Goal: Task Accomplishment & Management: Manage account settings

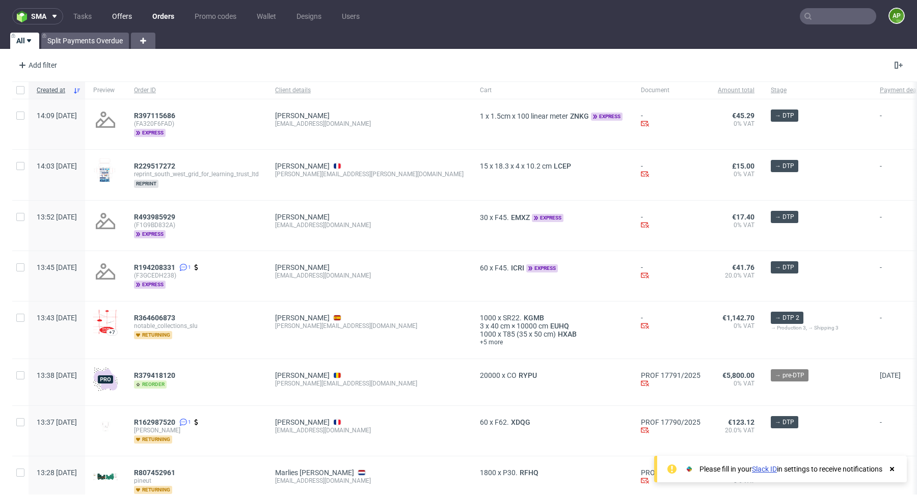
click at [131, 18] on link "Offers" at bounding box center [122, 16] width 32 height 16
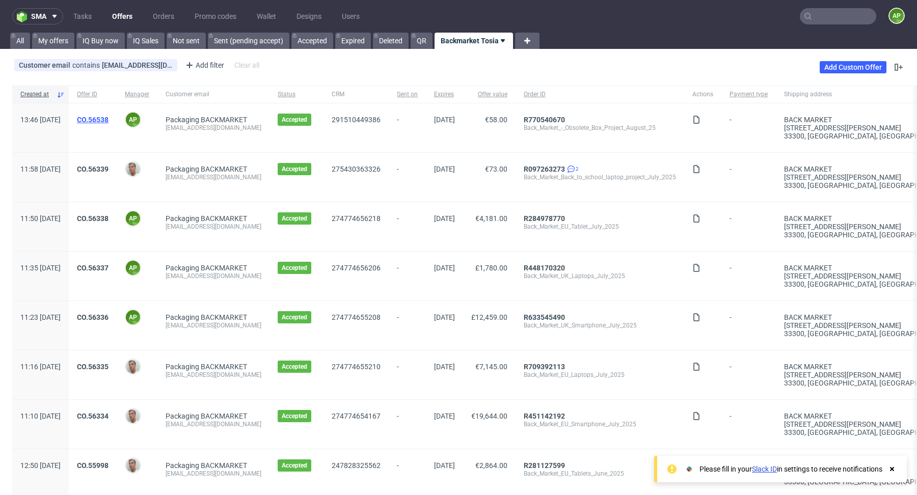
click at [109, 119] on link "CO.56538" at bounding box center [93, 120] width 32 height 8
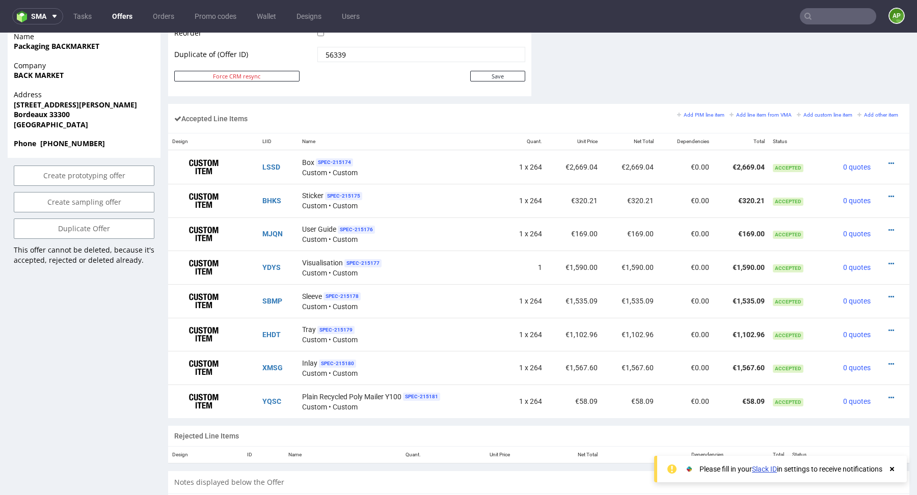
scroll to position [563, 0]
click at [822, 113] on small "Add custom line item" at bounding box center [825, 116] width 56 height 6
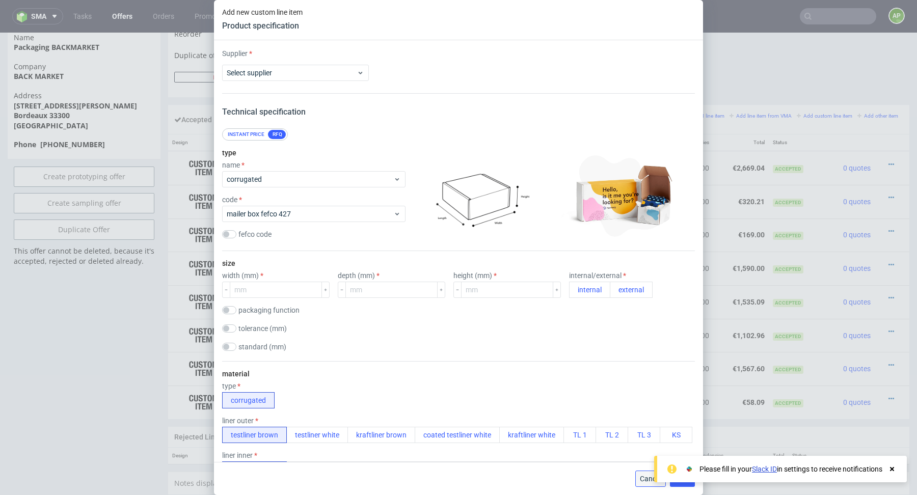
click at [639, 481] on button "Cancel" at bounding box center [650, 479] width 31 height 16
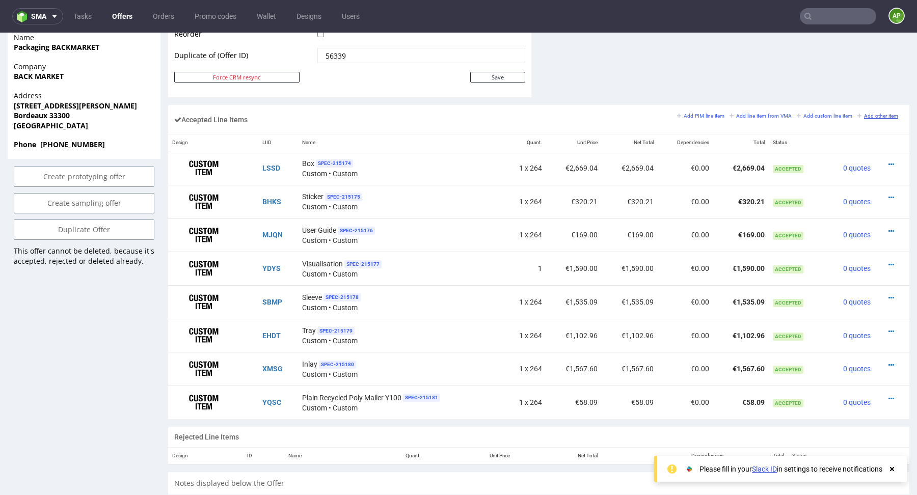
click at [880, 113] on small "Add other item" at bounding box center [878, 116] width 41 height 6
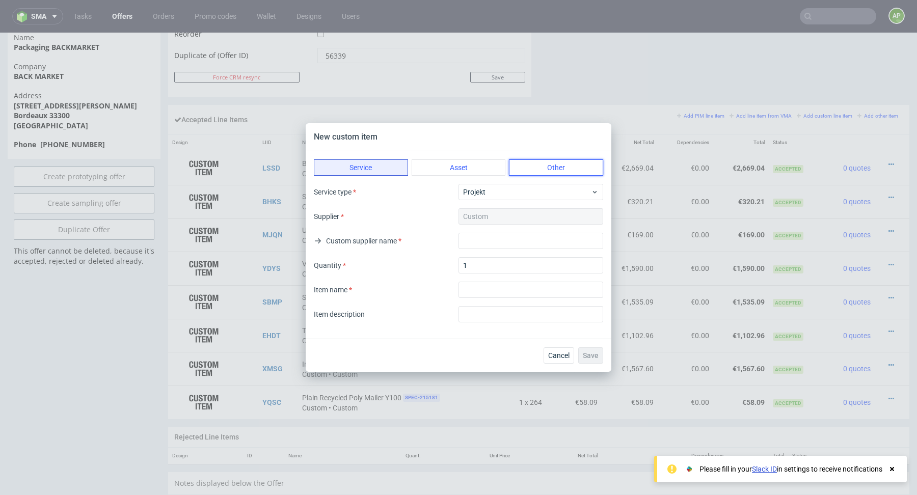
click at [564, 168] on button "Other" at bounding box center [556, 167] width 94 height 16
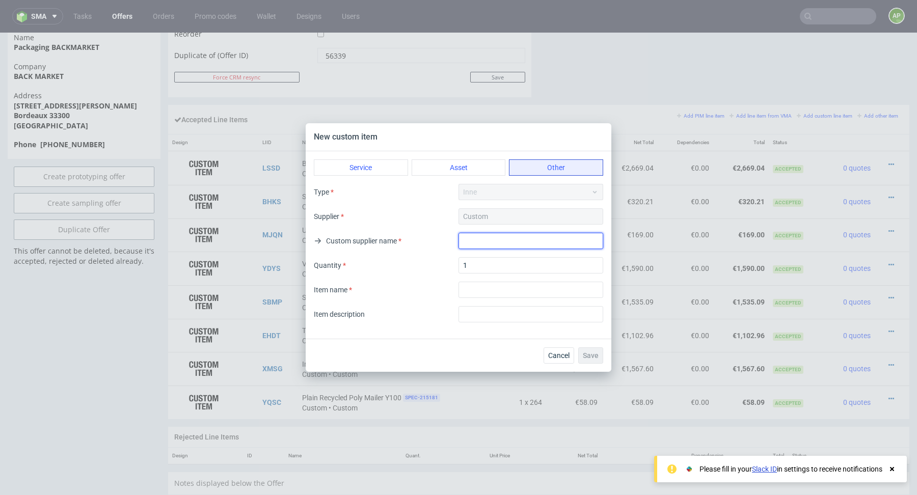
click at [503, 240] on input "text" at bounding box center [531, 241] width 145 height 16
type input "-"
click at [521, 260] on input "1" at bounding box center [531, 265] width 145 height 16
click at [490, 289] on input "textarea" at bounding box center [531, 290] width 145 height 16
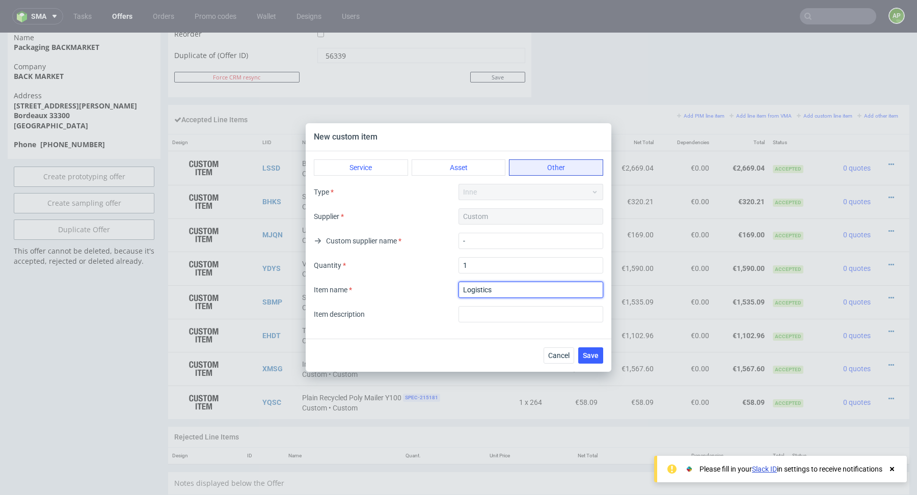
click at [496, 291] on input "textarea" at bounding box center [531, 290] width 145 height 16
type input "Logistics"
click at [484, 306] on input "text" at bounding box center [531, 314] width 145 height 16
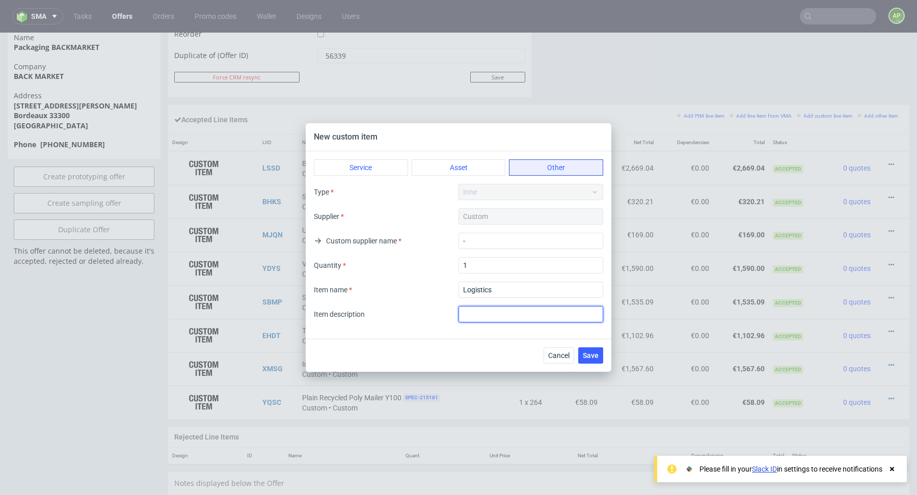
paste input "Logistics"
type input "Logistics"
click at [590, 358] on span "Save" at bounding box center [591, 355] width 16 height 7
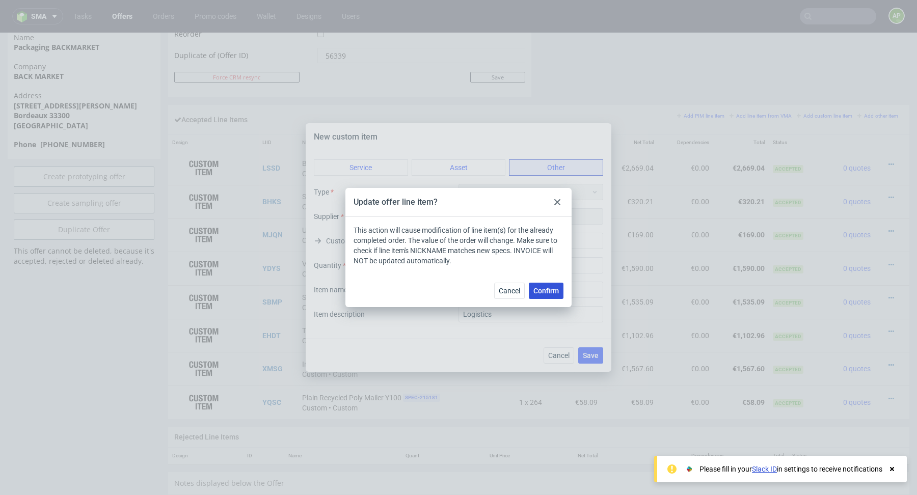
click at [545, 287] on span "Confirm" at bounding box center [545, 290] width 25 height 7
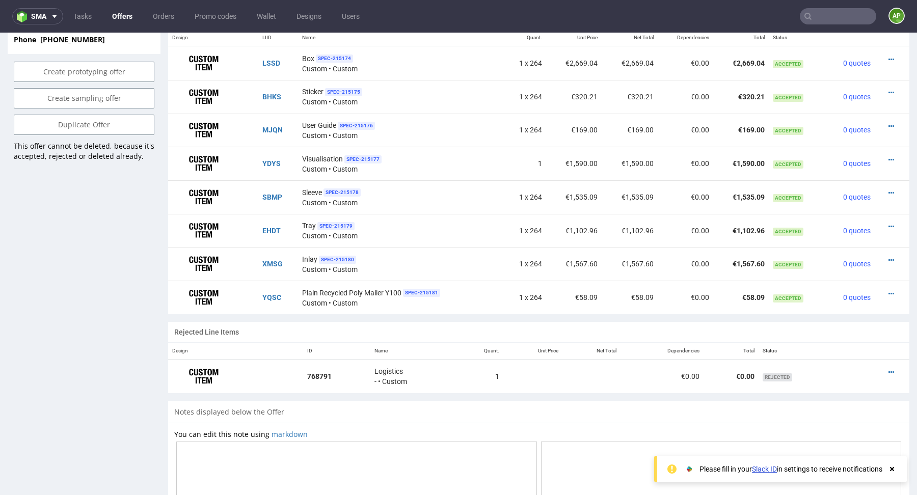
scroll to position [669, 0]
click at [889, 369] on icon at bounding box center [892, 371] width 6 height 7
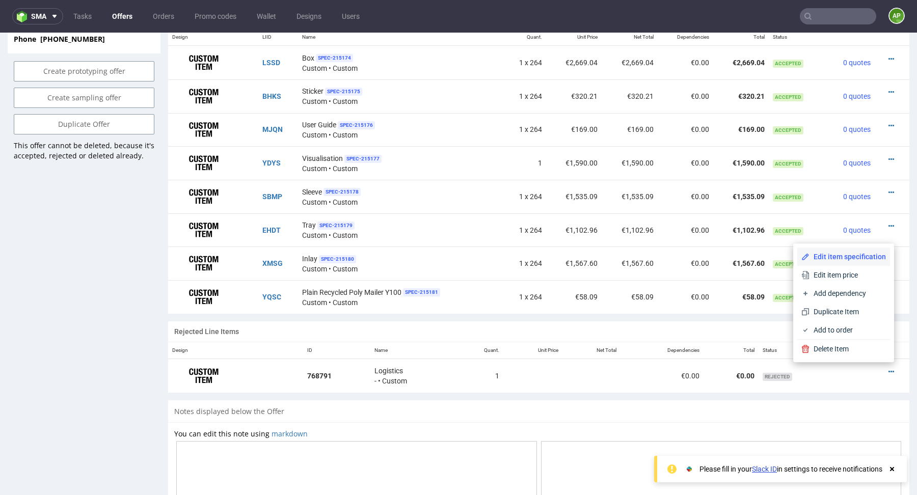
click at [857, 259] on span "Edit item specification" at bounding box center [848, 257] width 76 height 10
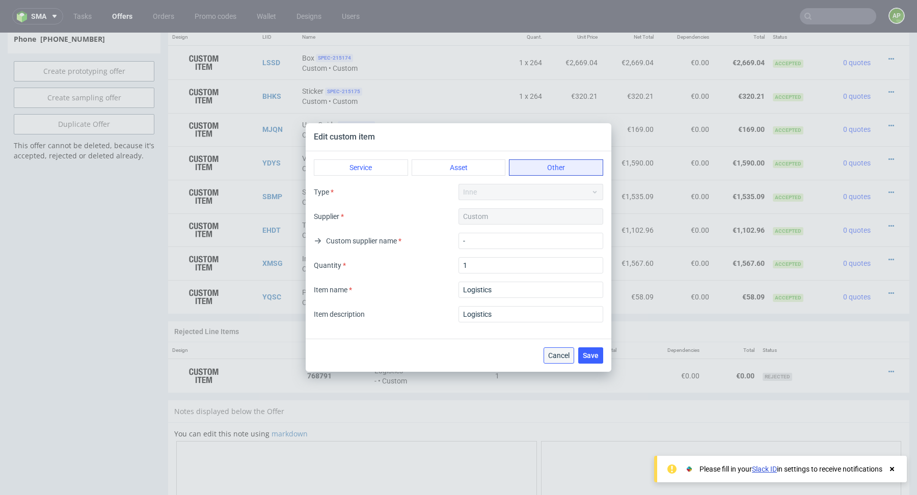
click at [559, 358] on span "Cancel" at bounding box center [558, 355] width 21 height 7
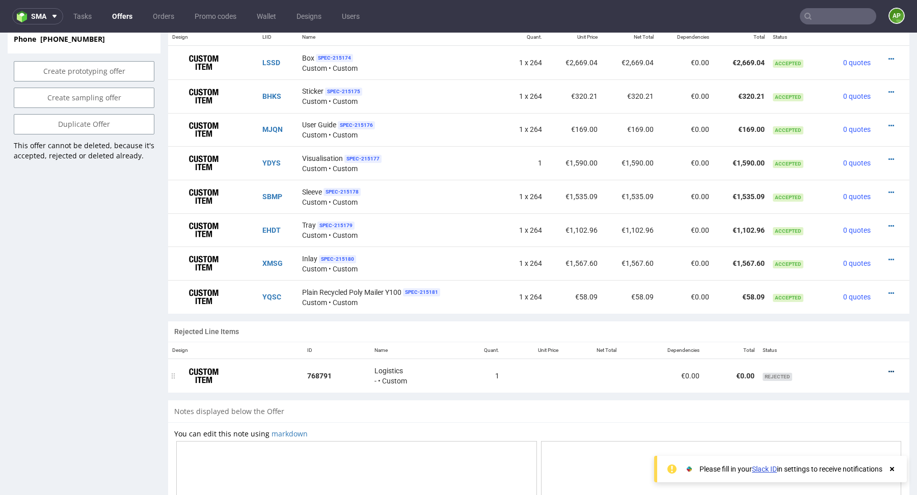
click at [889, 368] on icon at bounding box center [892, 371] width 6 height 7
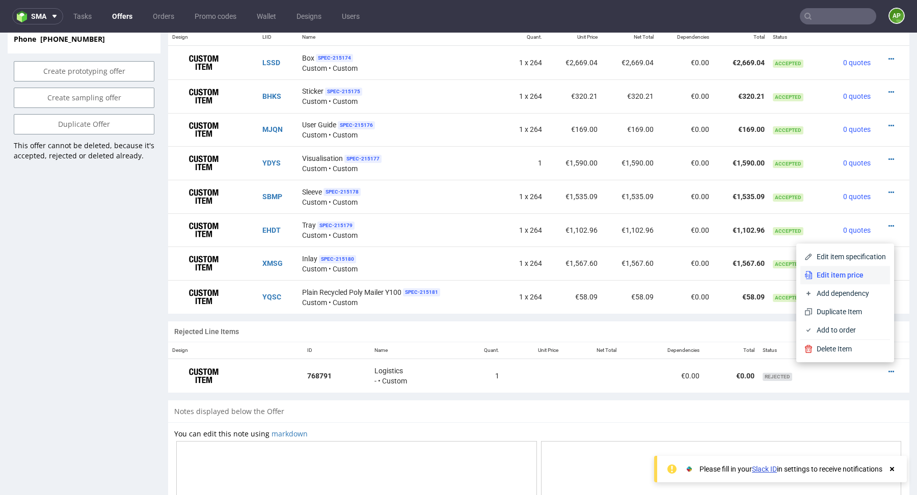
click at [859, 279] on span "Edit item price" at bounding box center [849, 275] width 73 height 10
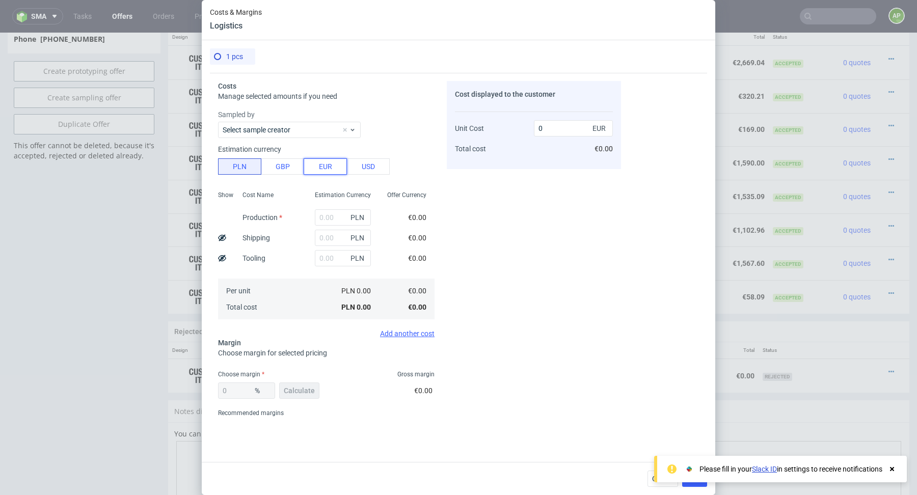
click at [322, 171] on button "EUR" at bounding box center [325, 166] width 43 height 16
click at [327, 219] on input "text" at bounding box center [343, 217] width 56 height 16
paste input "€1,140.47"
drag, startPoint x: 322, startPoint y: 217, endPoint x: 307, endPoint y: 217, distance: 14.3
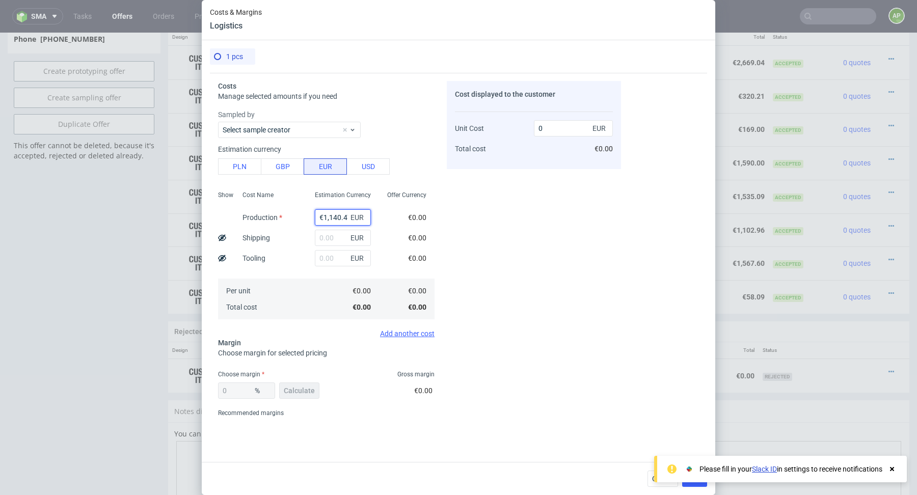
click at [307, 217] on div "€1,140.47 EUR" at bounding box center [343, 217] width 72 height 20
type input "1140.47"
click at [236, 391] on div "0 %" at bounding box center [246, 391] width 57 height 16
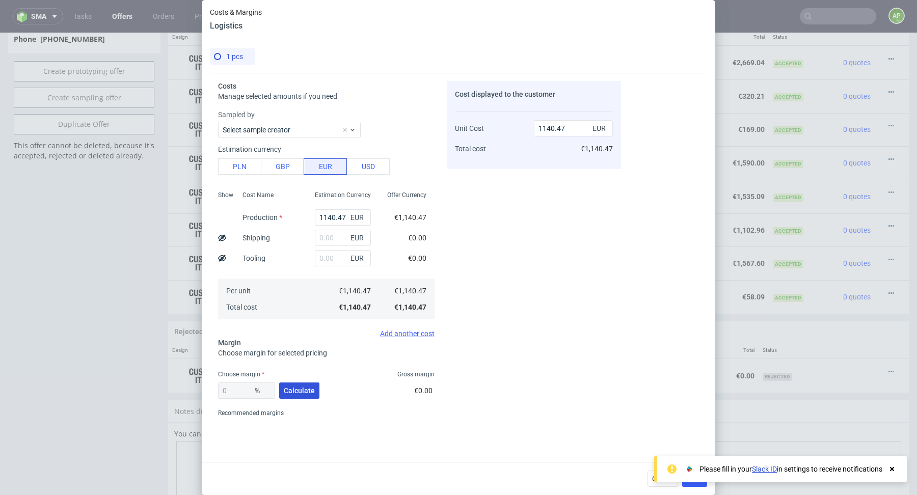
click at [283, 392] on button "Calculate" at bounding box center [299, 391] width 40 height 16
type input "38.49"
type input "1854.12"
click at [244, 392] on input "38.49" at bounding box center [246, 391] width 57 height 16
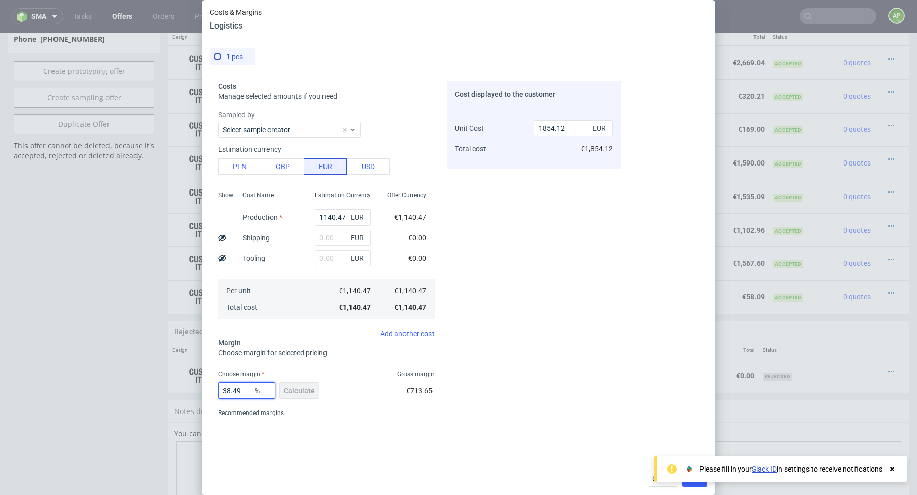
click at [244, 392] on input "38.49" at bounding box center [246, 391] width 57 height 16
type input "20"
type input "1425.59"
type input "20"
click at [296, 390] on div "20 % Calculate" at bounding box center [269, 393] width 103 height 29
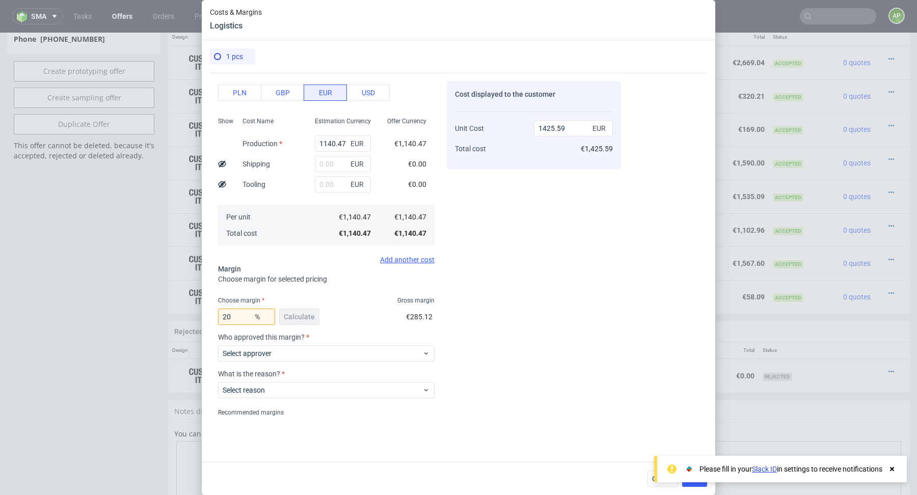
scroll to position [105, 0]
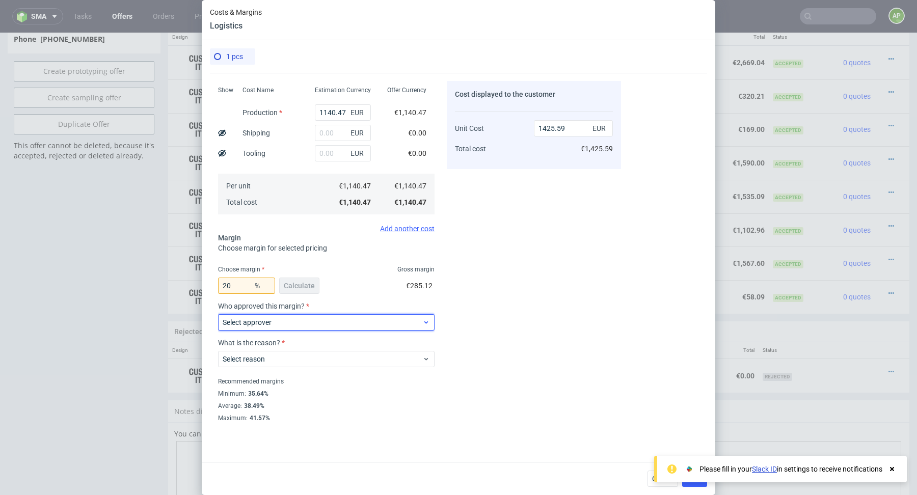
click at [289, 318] on span "Select approver" at bounding box center [323, 322] width 200 height 10
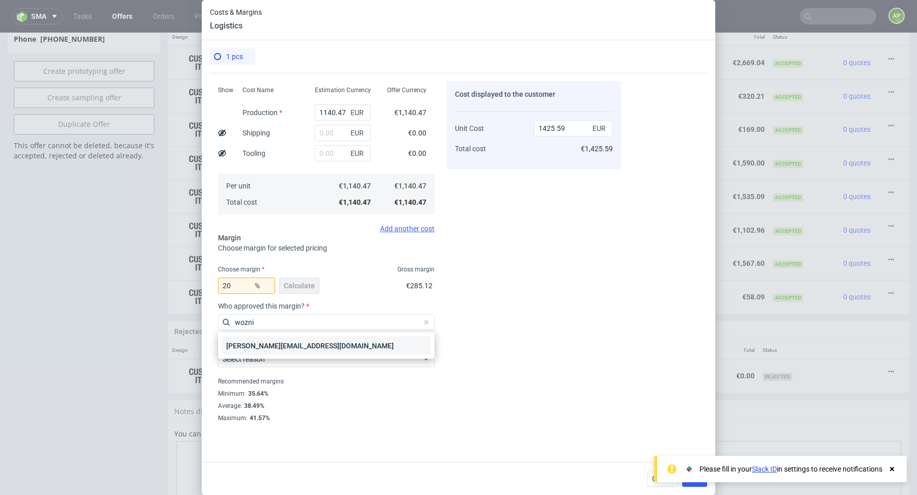
type input "wozni"
click at [310, 350] on div "[PERSON_NAME][EMAIL_ADDRESS][DOMAIN_NAME]" at bounding box center [326, 346] width 208 height 18
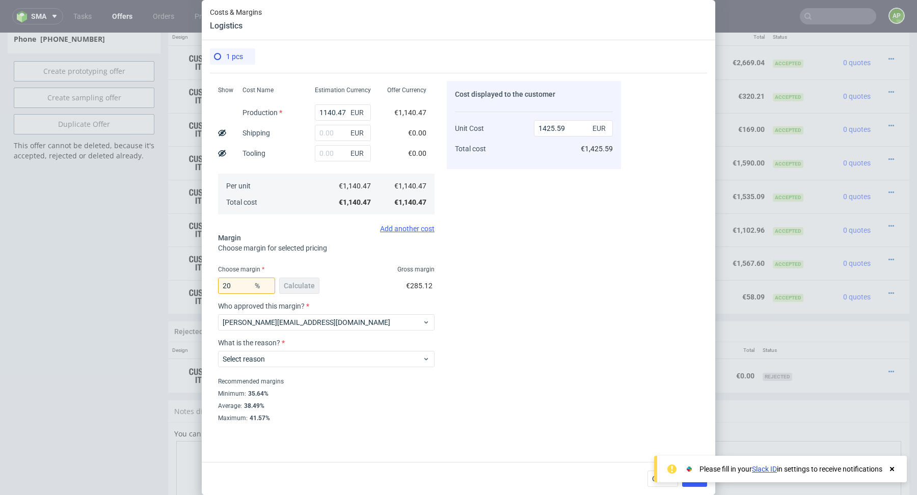
click at [894, 470] on icon at bounding box center [892, 469] width 9 height 8
click at [650, 408] on div "Costs Manage selected amounts if you need Sampled by Select sample creator Esti…" at bounding box center [458, 263] width 497 height 381
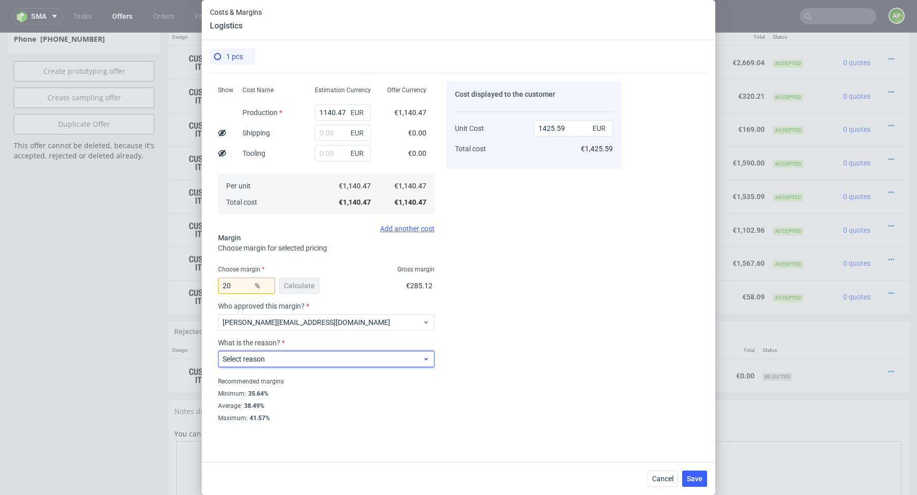
click at [381, 359] on span "Select reason" at bounding box center [323, 359] width 200 height 10
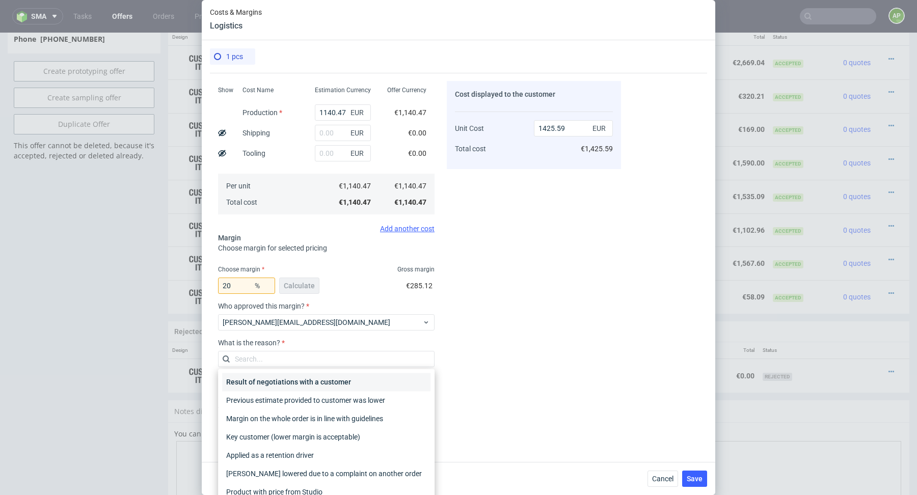
click at [358, 383] on div "Result of negotiations with a customer" at bounding box center [326, 382] width 208 height 18
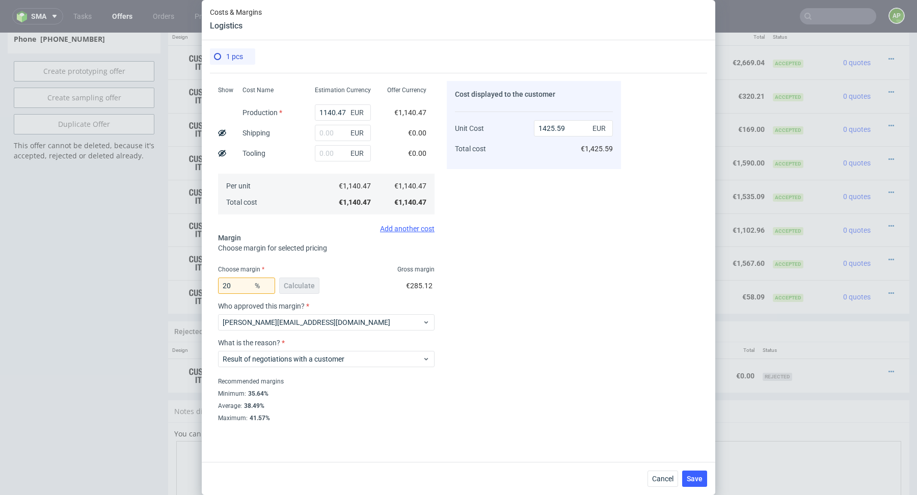
click at [581, 411] on div "Cost displayed to the customer Unit Cost Total cost 1425.59 EUR €1,425.59" at bounding box center [534, 251] width 174 height 340
click at [700, 479] on span "Save" at bounding box center [695, 478] width 16 height 7
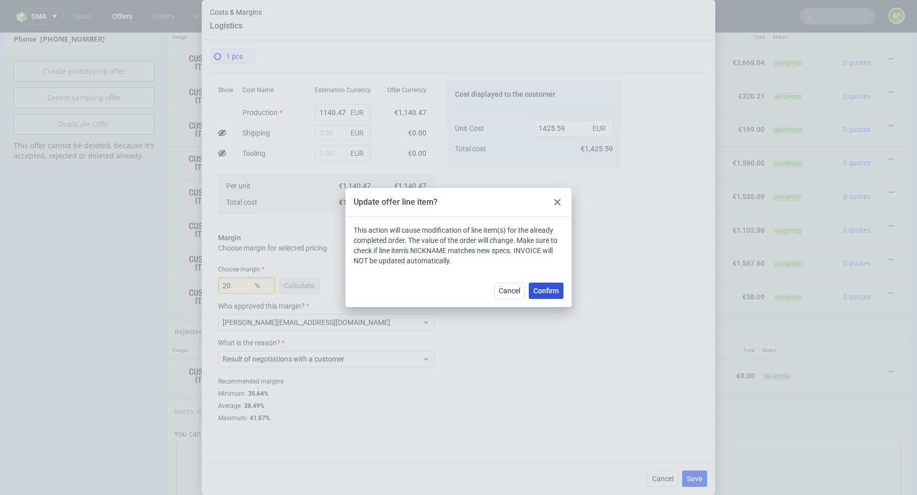
click at [546, 293] on span "Confirm" at bounding box center [545, 290] width 25 height 7
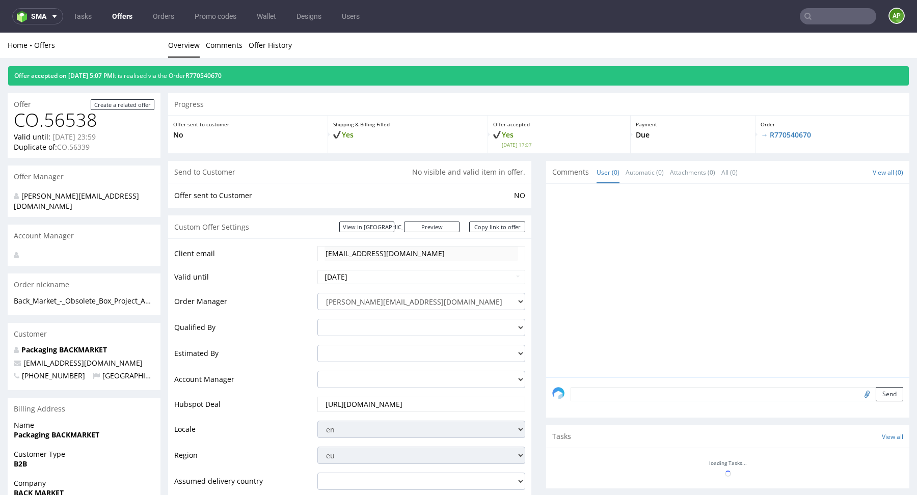
scroll to position [0, 0]
drag, startPoint x: 254, startPoint y: 75, endPoint x: 209, endPoint y: 75, distance: 44.8
click at [209, 75] on div "Offer accepted on [DATE] 5:07 PM It is realised via the Order R770540670" at bounding box center [458, 75] width 901 height 19
copy link "R770540670"
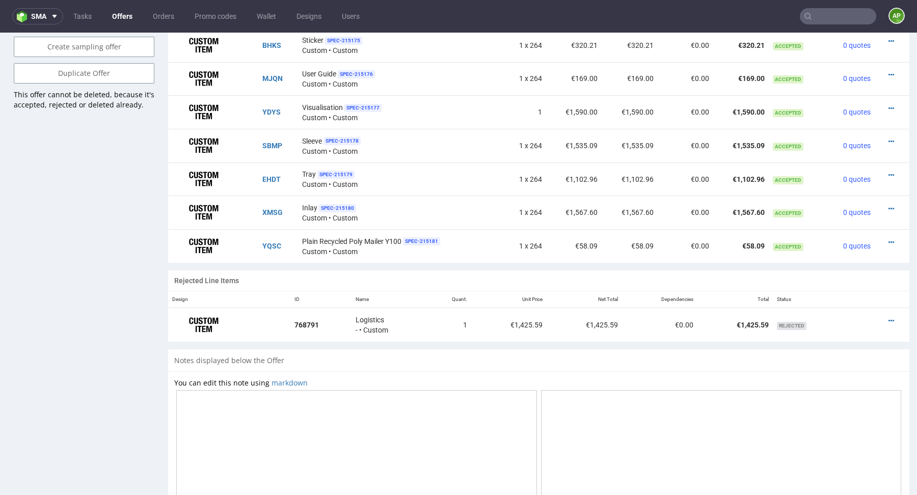
scroll to position [829, 0]
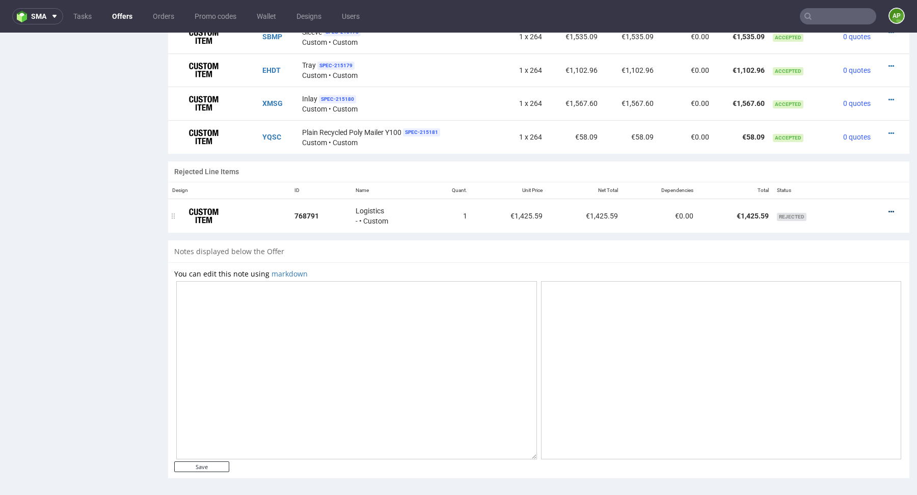
click at [889, 208] on icon at bounding box center [892, 211] width 6 height 7
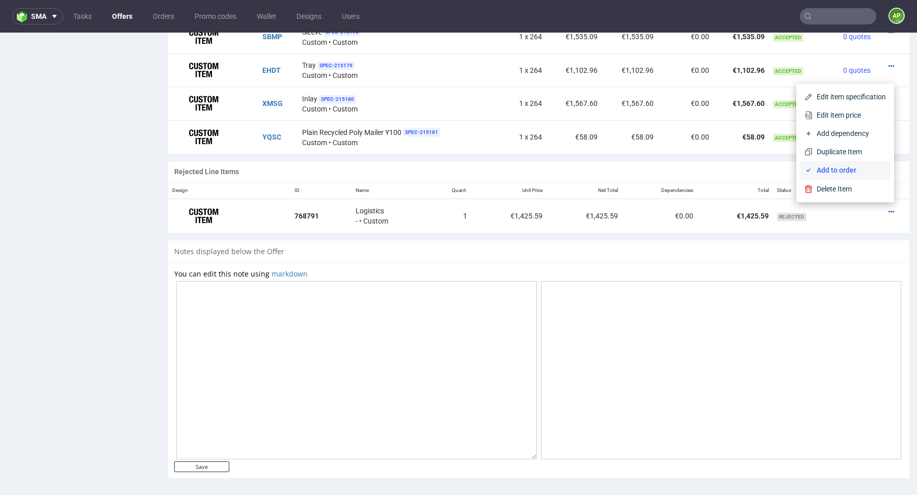
click at [852, 167] on span "Add to order" at bounding box center [849, 170] width 73 height 10
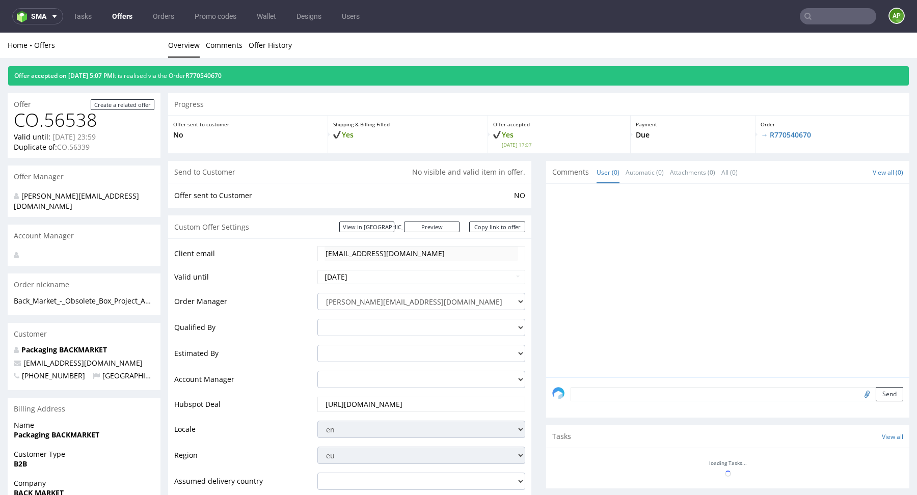
scroll to position [670, 0]
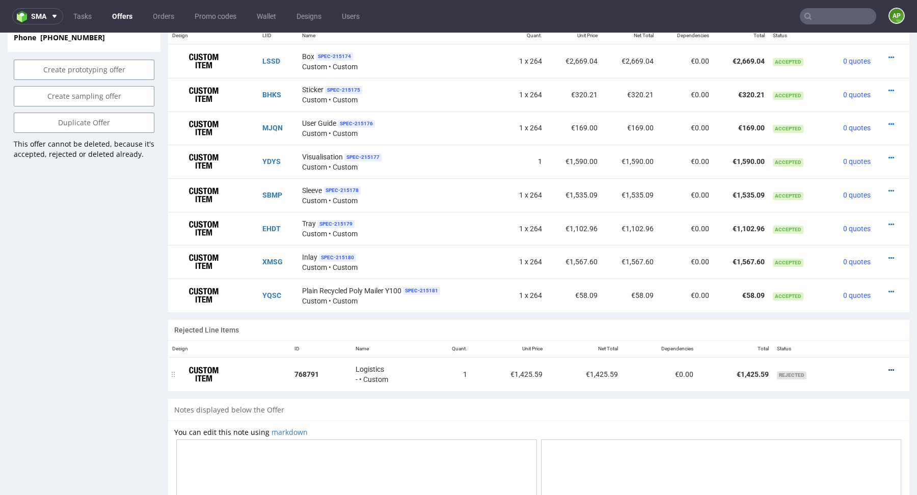
click at [889, 369] on icon at bounding box center [892, 370] width 6 height 7
click at [694, 327] on div "Rejected Line Items" at bounding box center [538, 330] width 741 height 20
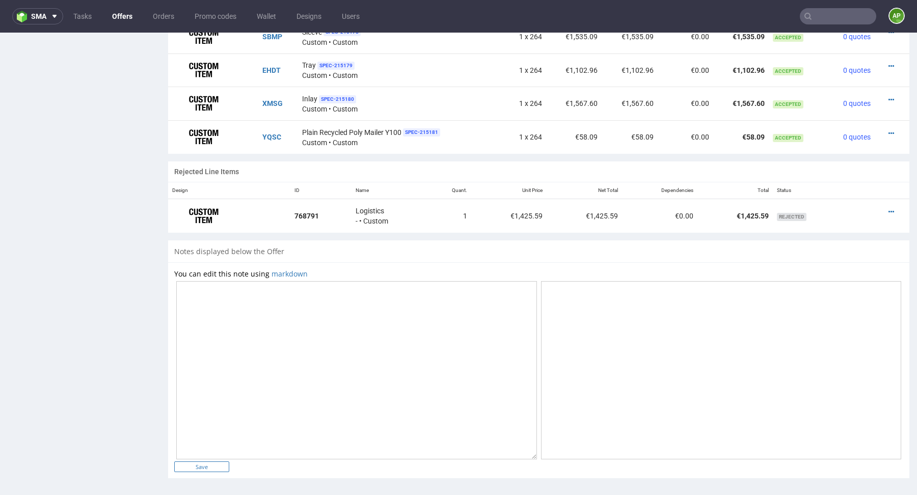
click at [202, 462] on input "Save" at bounding box center [201, 467] width 55 height 11
type input "In progress..."
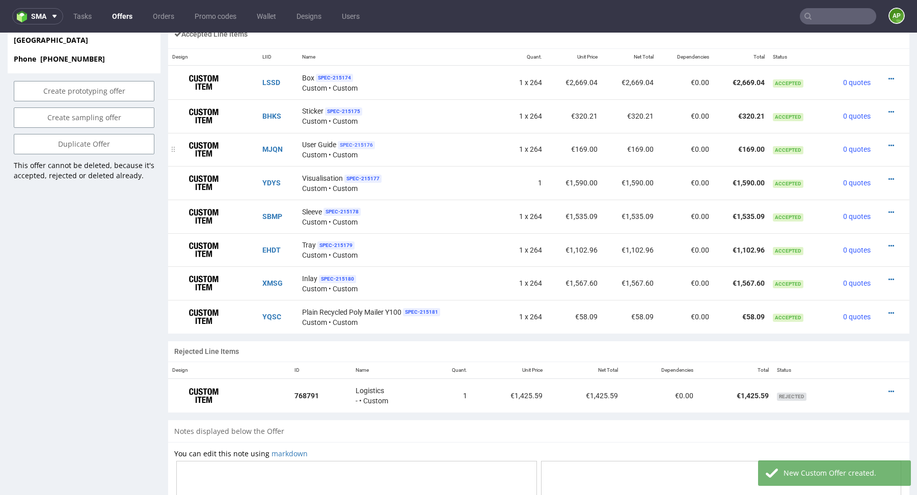
scroll to position [839, 0]
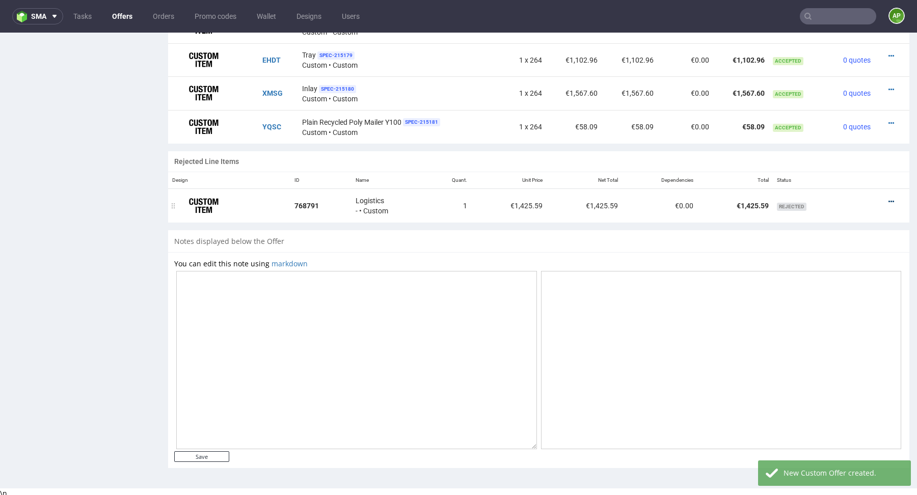
click at [889, 198] on icon at bounding box center [892, 201] width 6 height 7
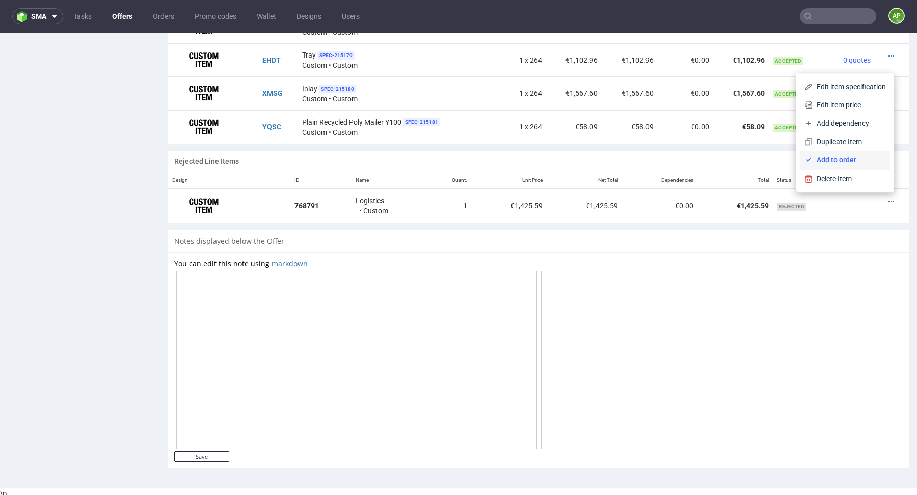
click at [849, 154] on li "Add to order" at bounding box center [845, 160] width 90 height 18
click at [837, 161] on span "Add to order" at bounding box center [849, 160] width 73 height 10
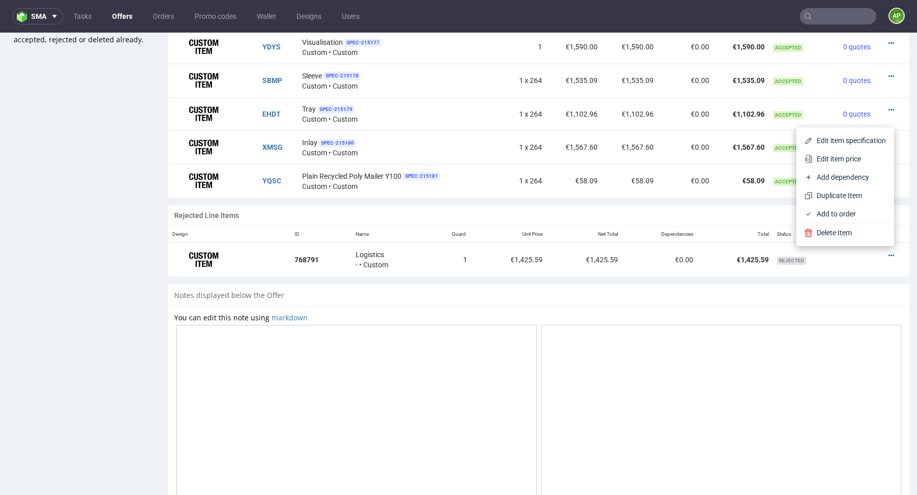
scroll to position [770, 0]
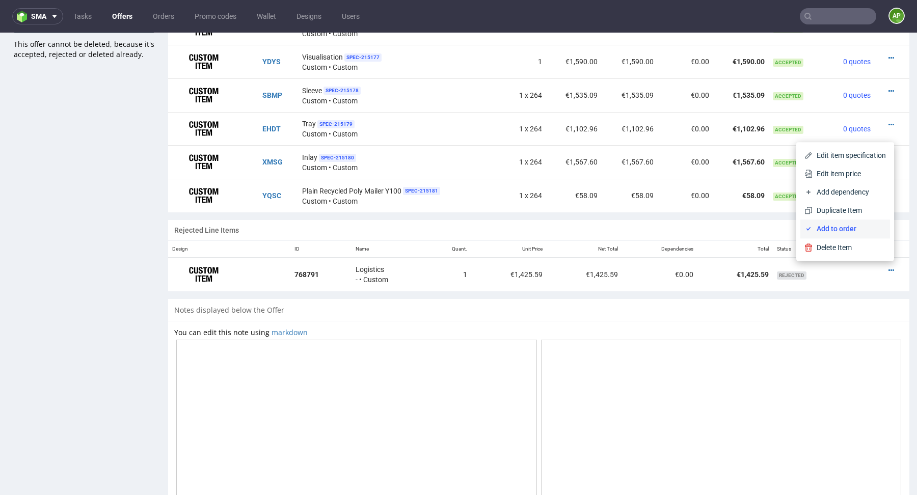
click at [832, 228] on span "Add to order" at bounding box center [849, 229] width 73 height 10
click at [796, 299] on div "Notes displayed below the Offer" at bounding box center [538, 310] width 741 height 22
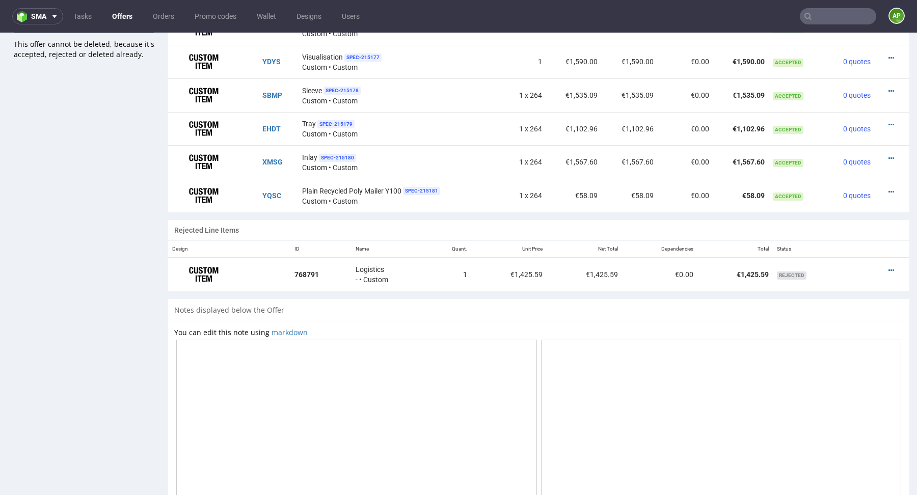
scroll to position [0, 0]
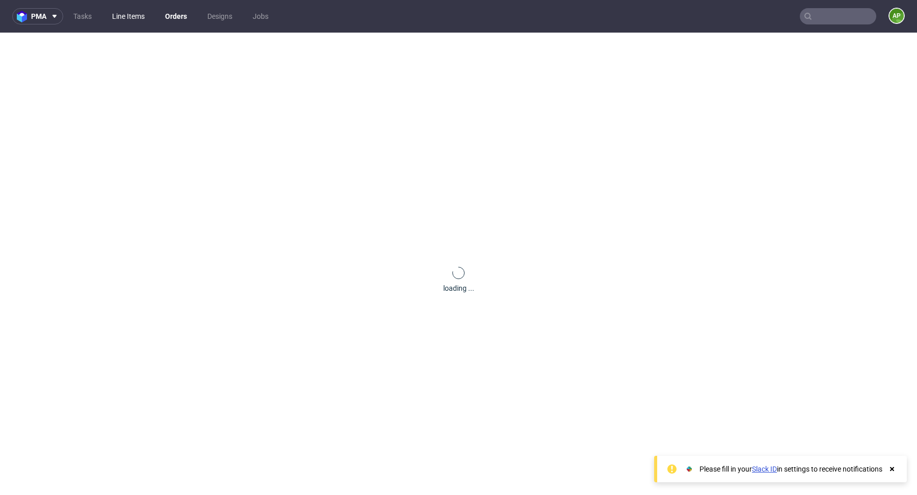
click at [129, 20] on link "Line Items" at bounding box center [128, 16] width 45 height 16
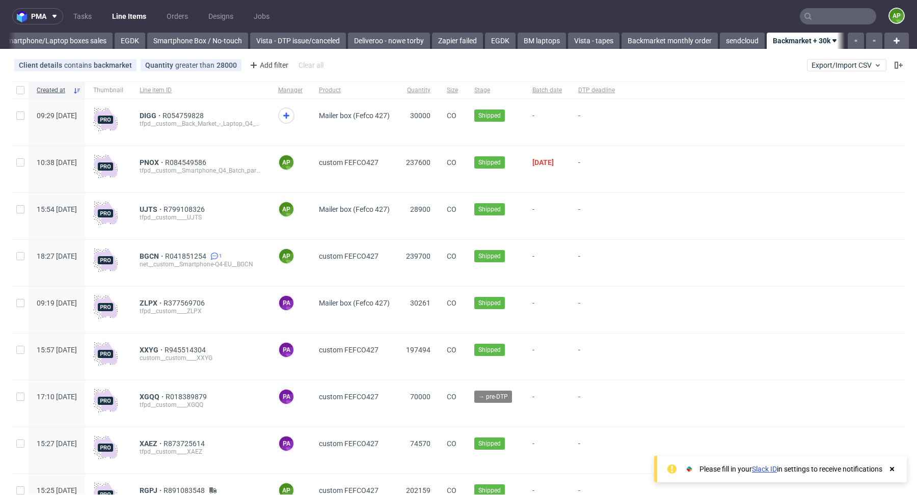
scroll to position [0, 579]
click at [66, 38] on link "Smartphone/Laptop boxes sales" at bounding box center [55, 41] width 116 height 16
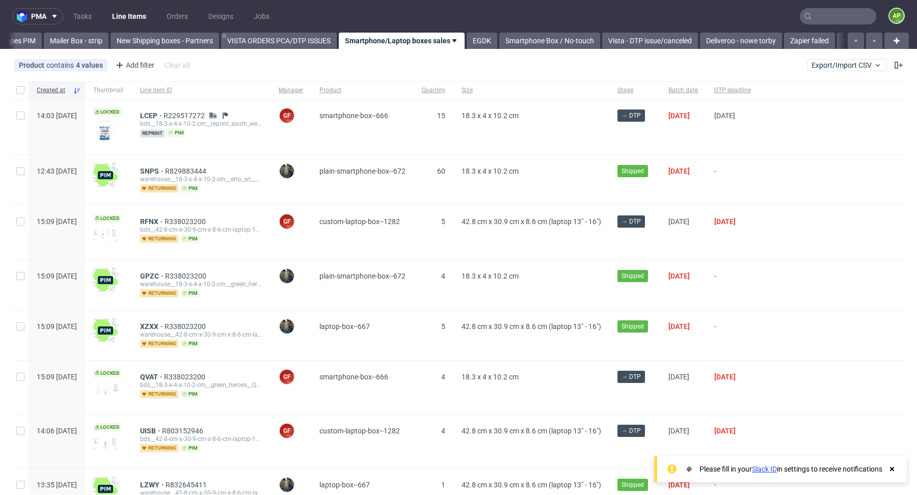
scroll to position [0, 204]
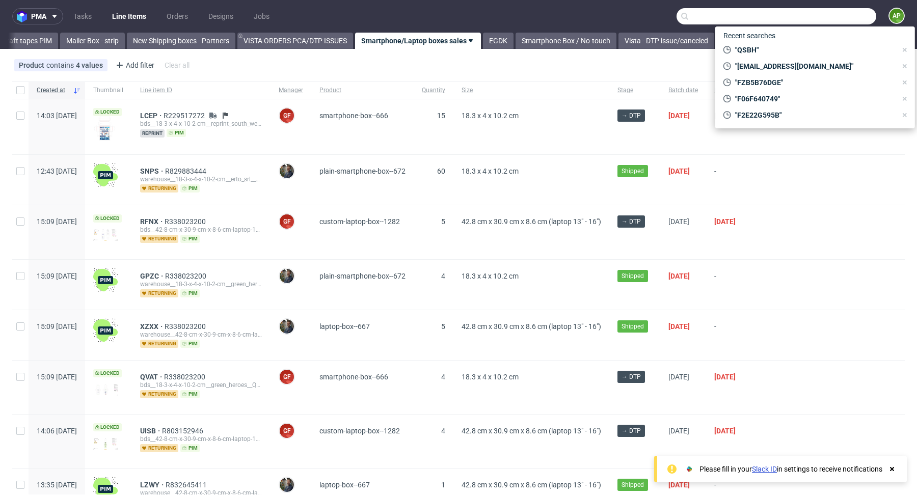
click at [834, 18] on input "text" at bounding box center [777, 16] width 200 height 16
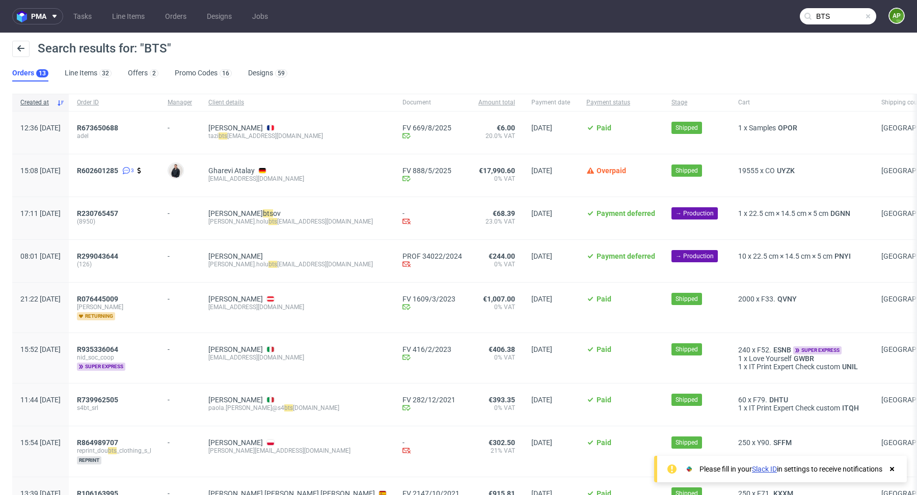
click at [834, 19] on input "BTS" at bounding box center [838, 16] width 76 height 16
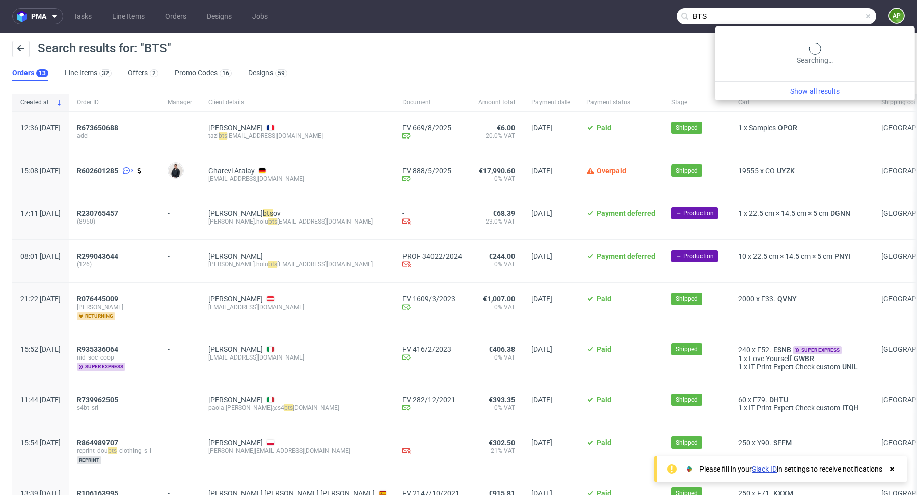
click at [834, 19] on input "BTS" at bounding box center [777, 16] width 200 height 16
paste input "R770540670"
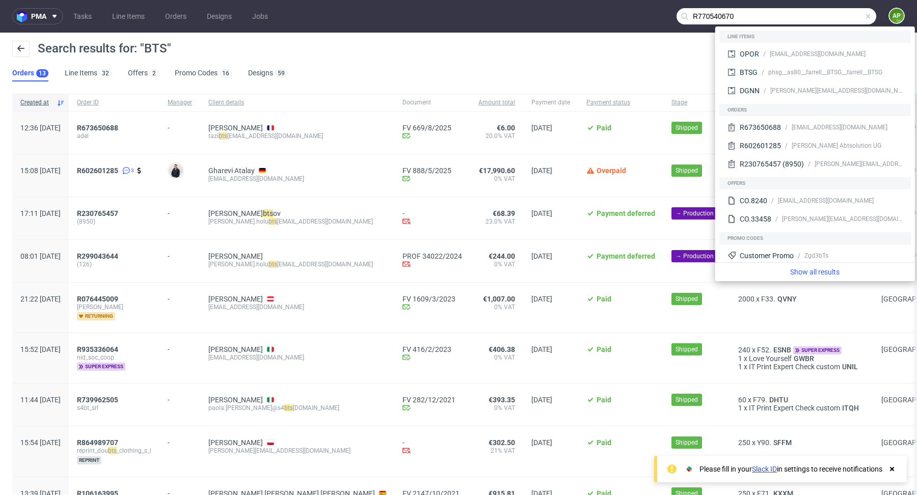
type input "R770540670"
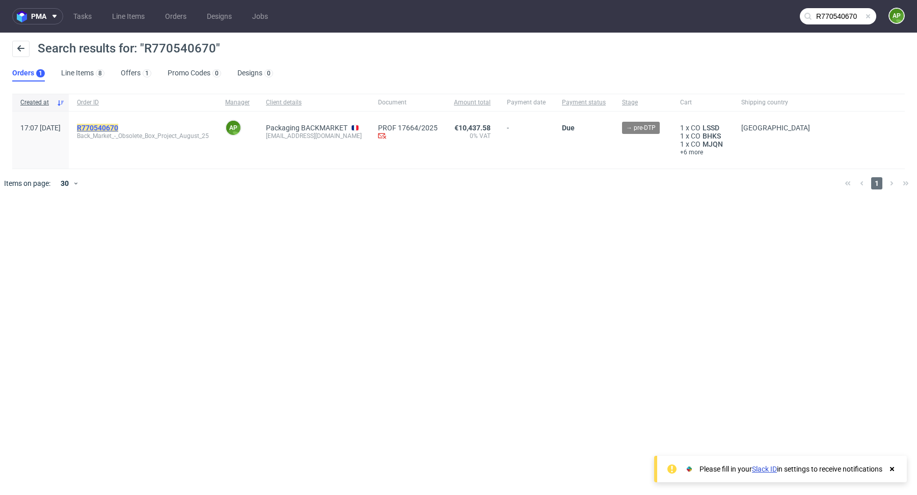
click at [118, 125] on mark "R770540670" at bounding box center [97, 128] width 41 height 8
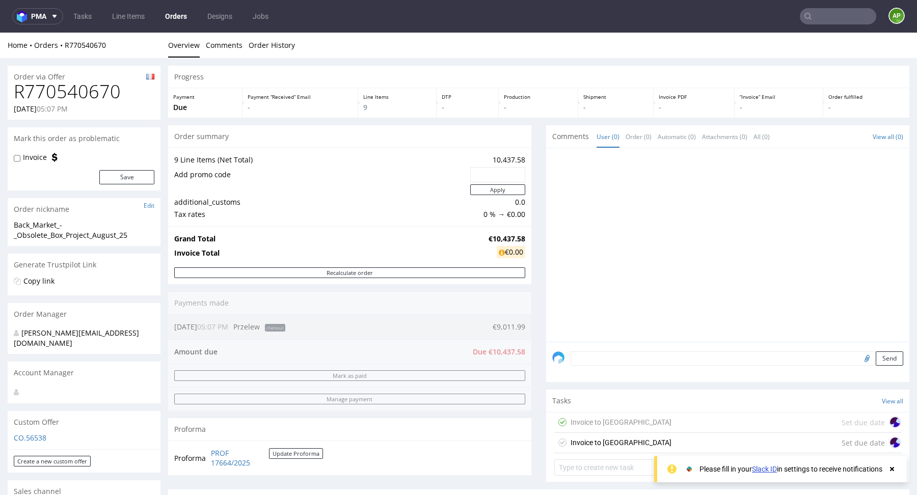
click at [493, 240] on strong "€10,437.58" at bounding box center [507, 239] width 37 height 10
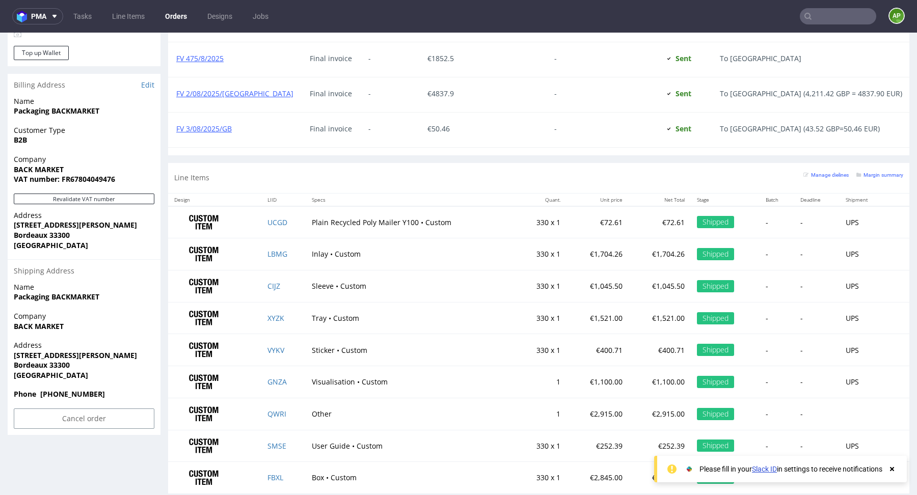
scroll to position [595, 0]
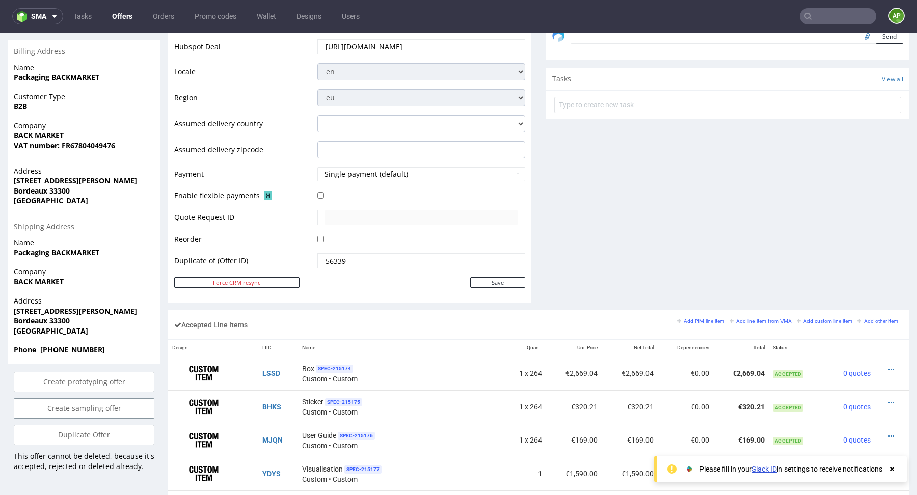
scroll to position [829, 0]
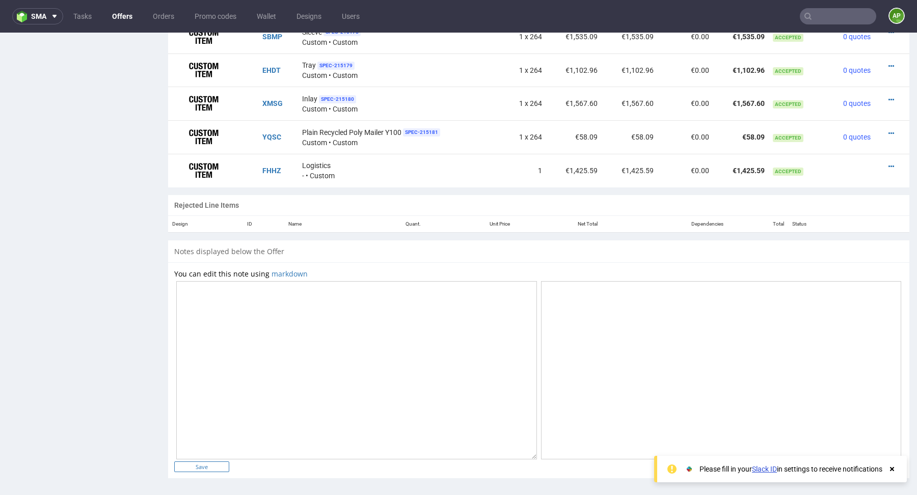
click at [204, 462] on input "Save" at bounding box center [201, 467] width 55 height 11
type input "In progress..."
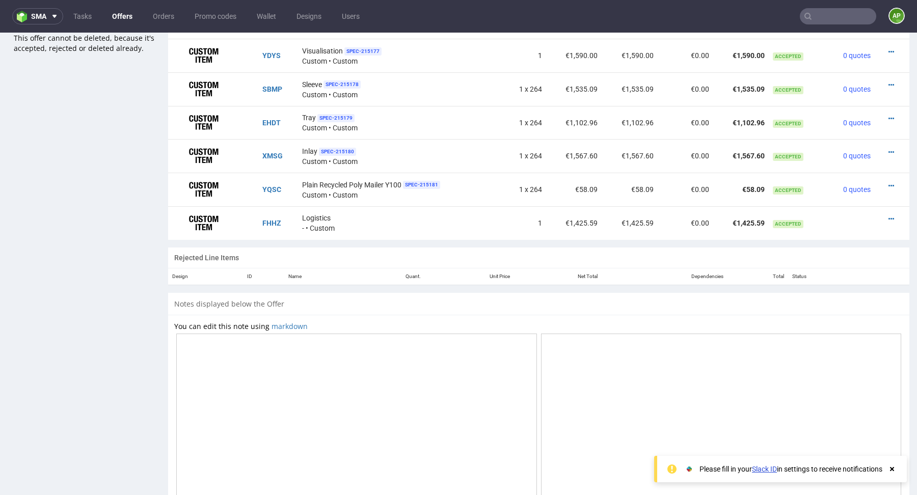
scroll to position [798, 0]
